Goal: Task Accomplishment & Management: Manage account settings

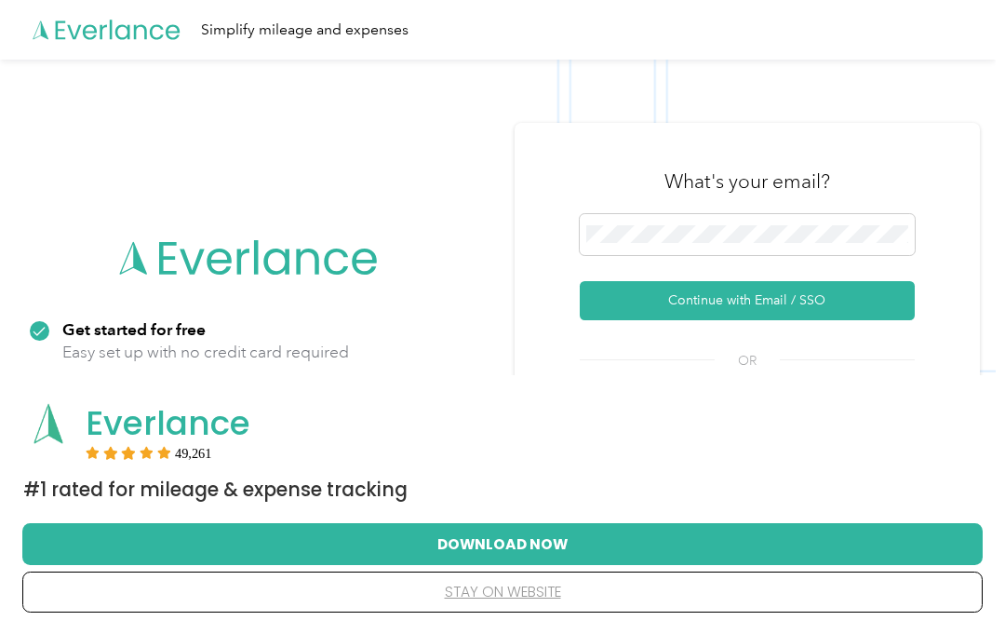
click at [806, 286] on button "Continue with Email / SSO" at bounding box center [747, 300] width 335 height 39
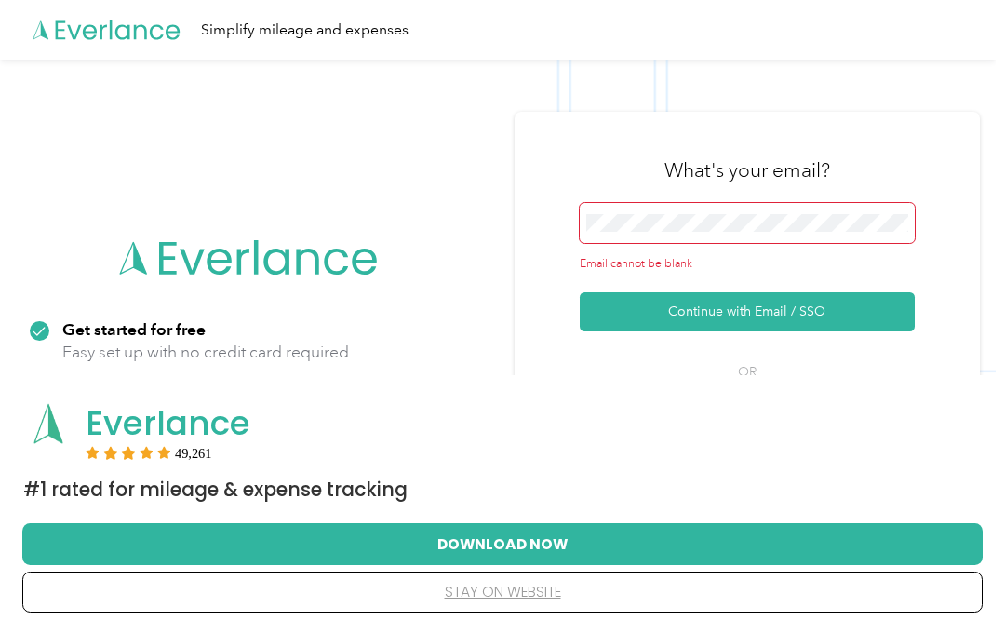
click at [583, 546] on button "Download Now" at bounding box center [502, 543] width 901 height 39
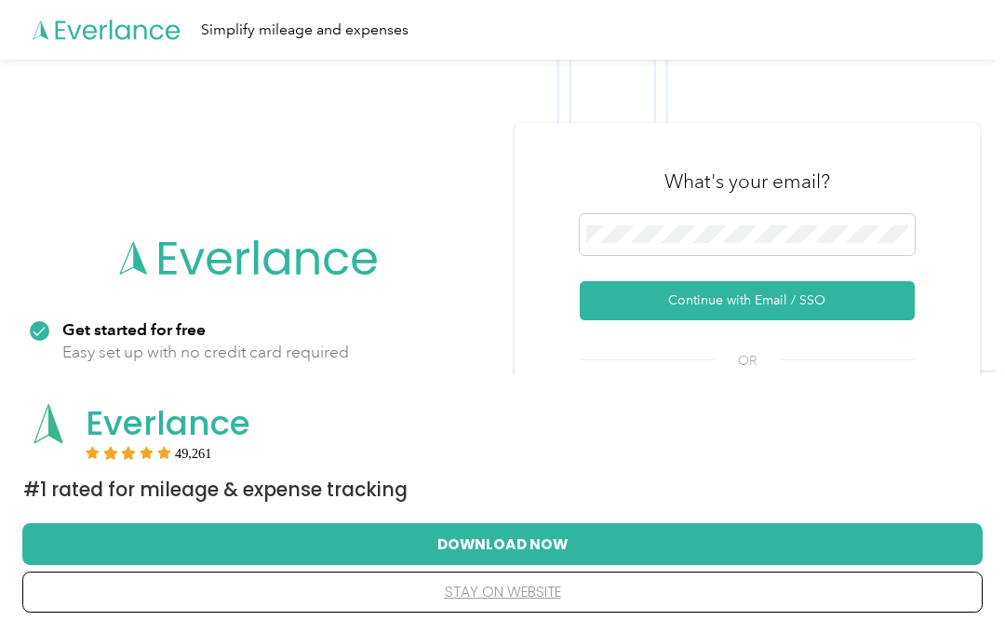
click at [876, 301] on button "Continue with Email / SSO" at bounding box center [747, 300] width 335 height 39
